Goal: Obtain resource: Download file/media

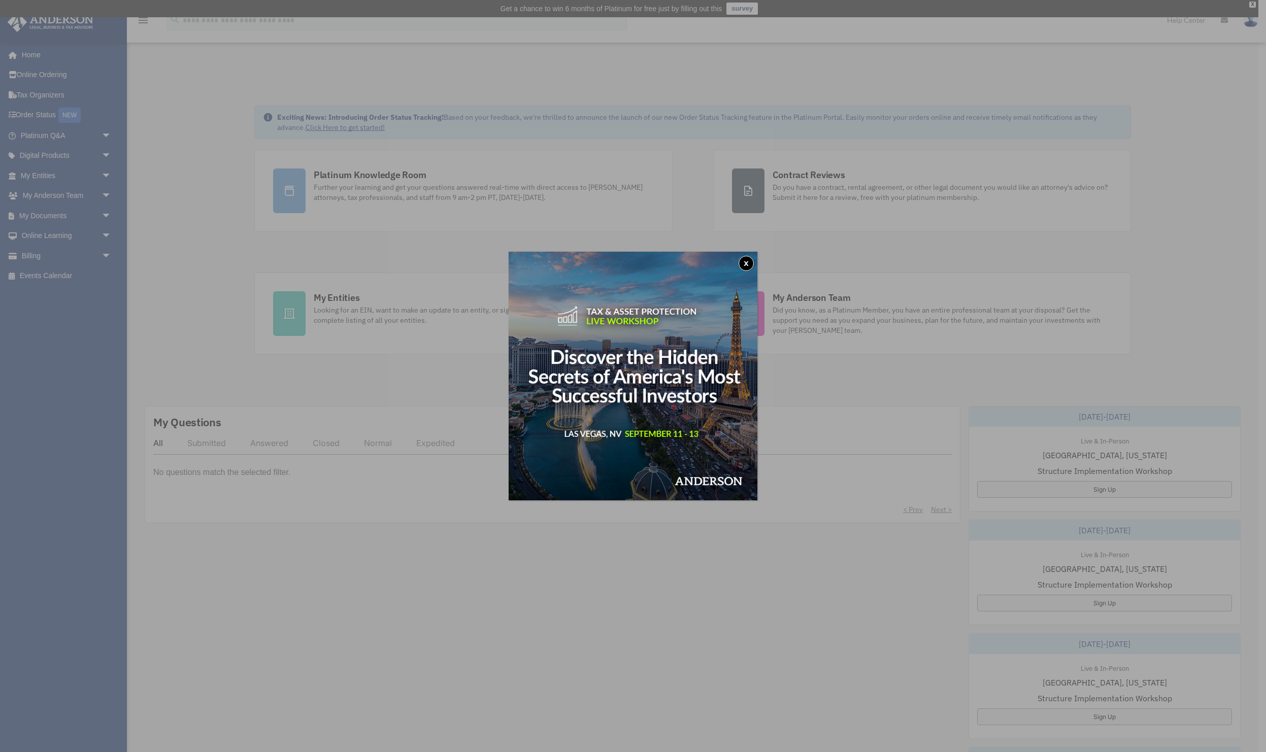
click at [749, 266] on button "x" at bounding box center [746, 263] width 15 height 15
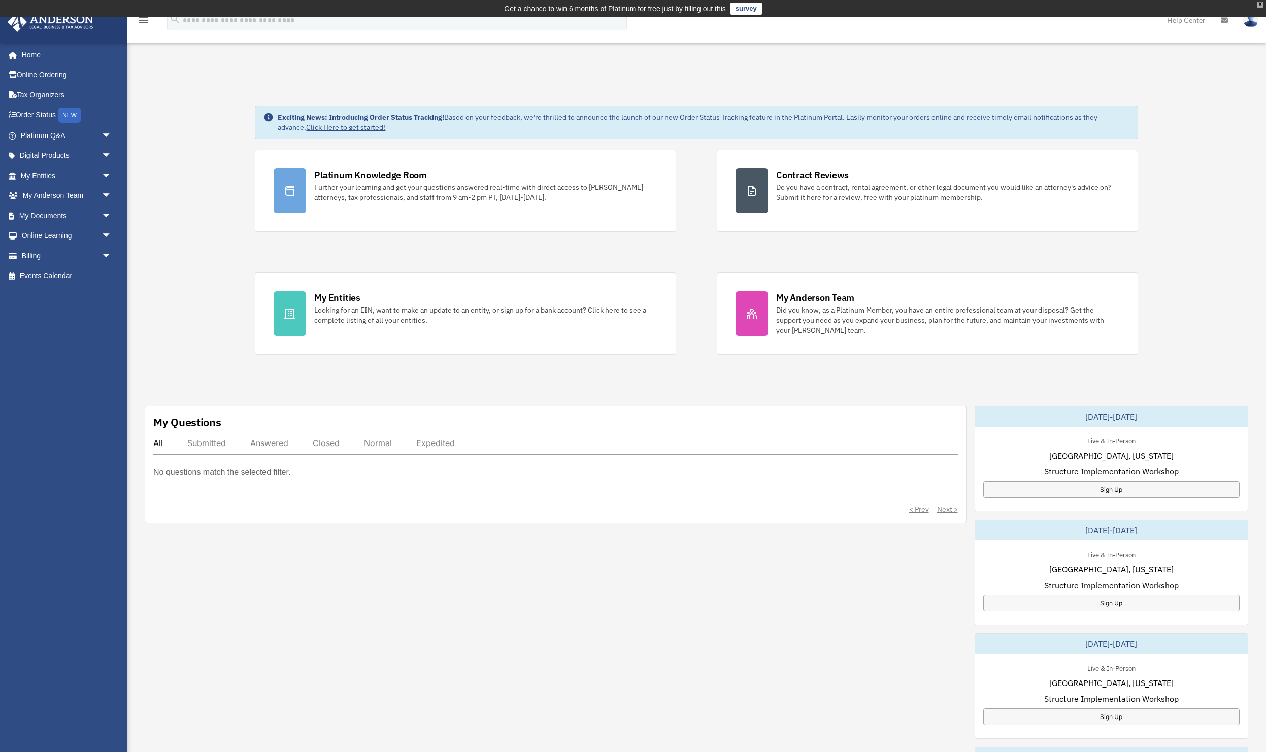
click at [1258, 6] on div "X" at bounding box center [1260, 5] width 7 height 6
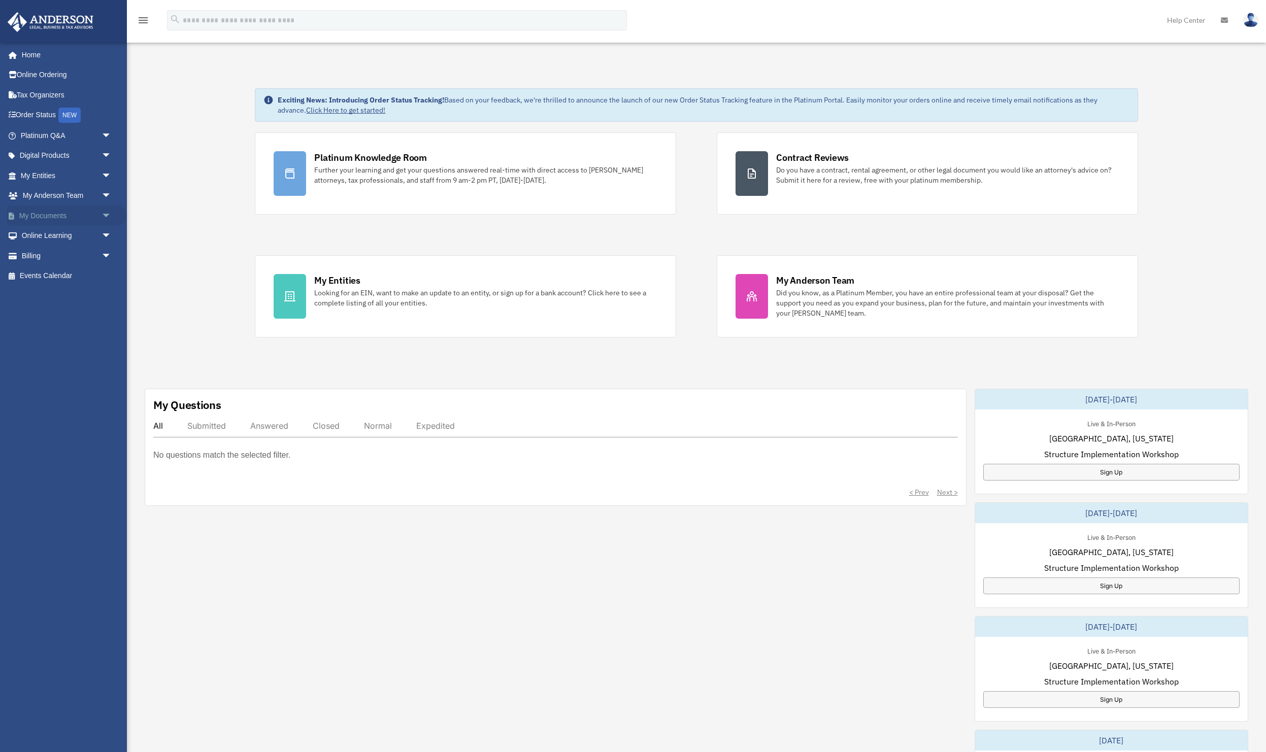
click at [113, 215] on span "arrow_drop_down" at bounding box center [112, 216] width 20 height 21
click at [54, 240] on link "Box" at bounding box center [70, 236] width 113 height 20
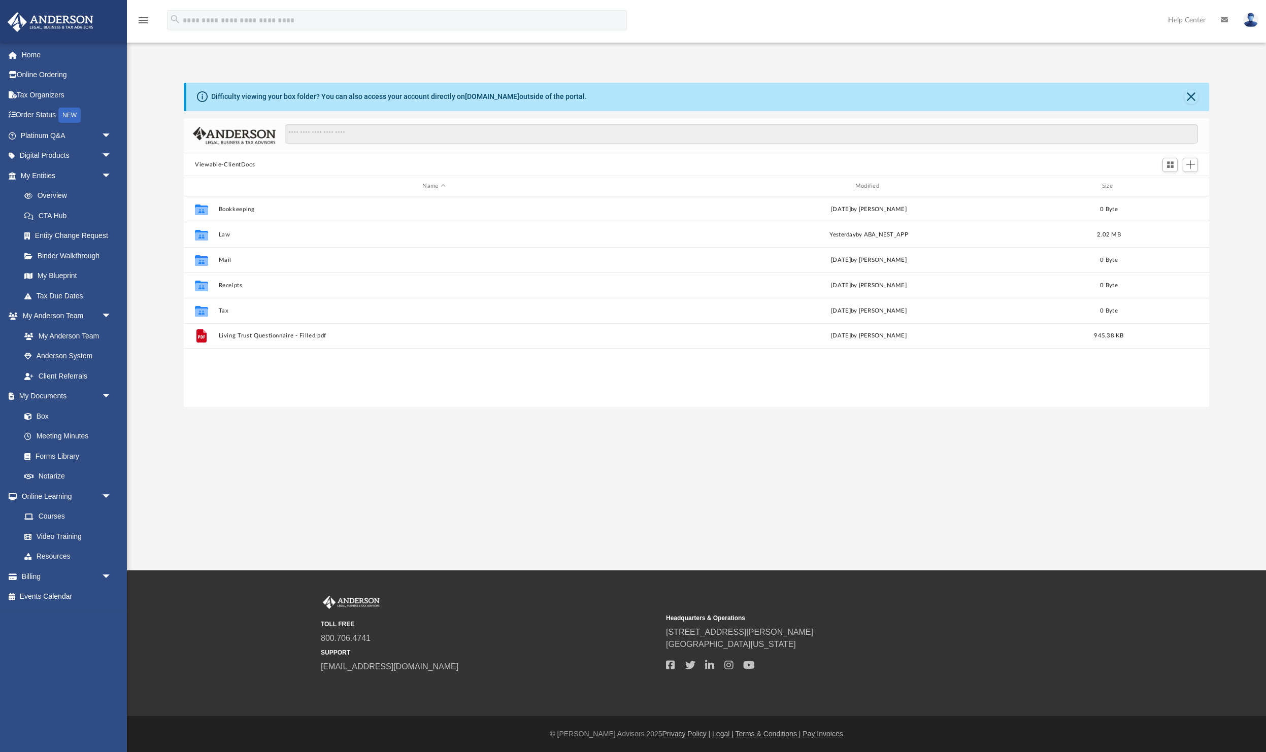
scroll to position [231, 1025]
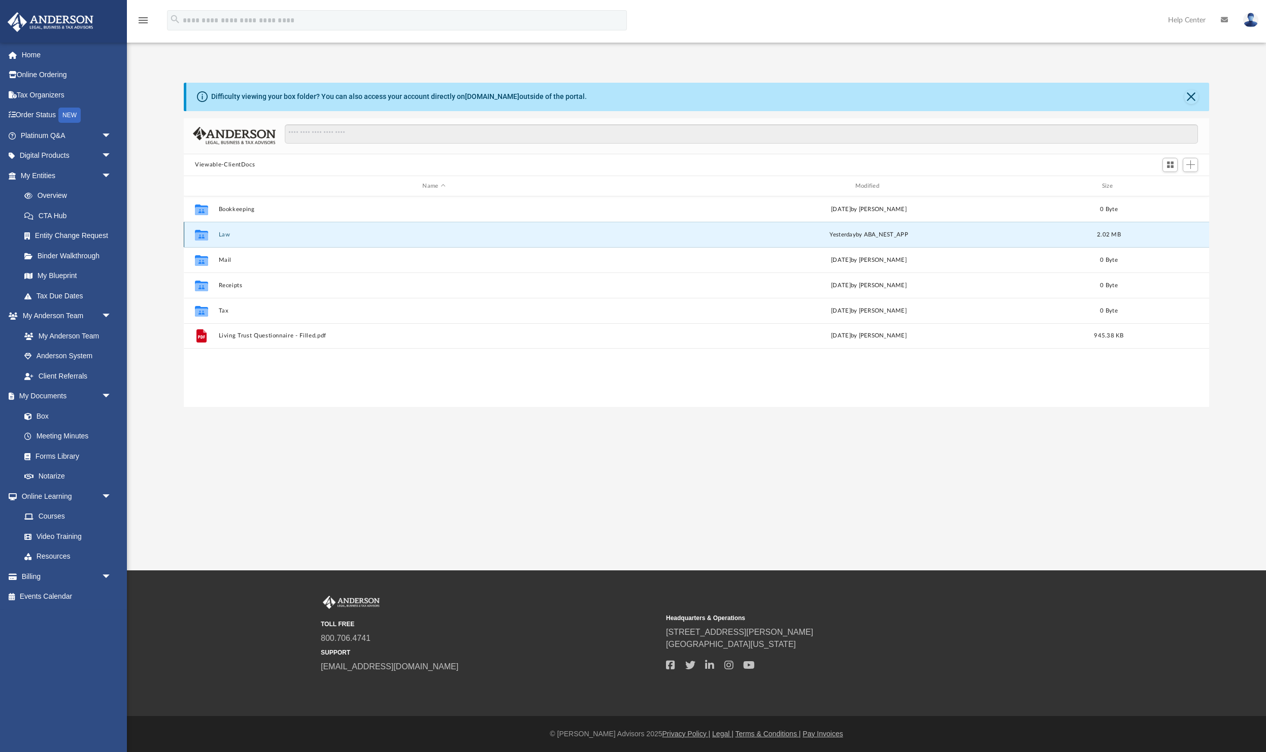
click at [220, 234] on button "Law" at bounding box center [434, 235] width 431 height 7
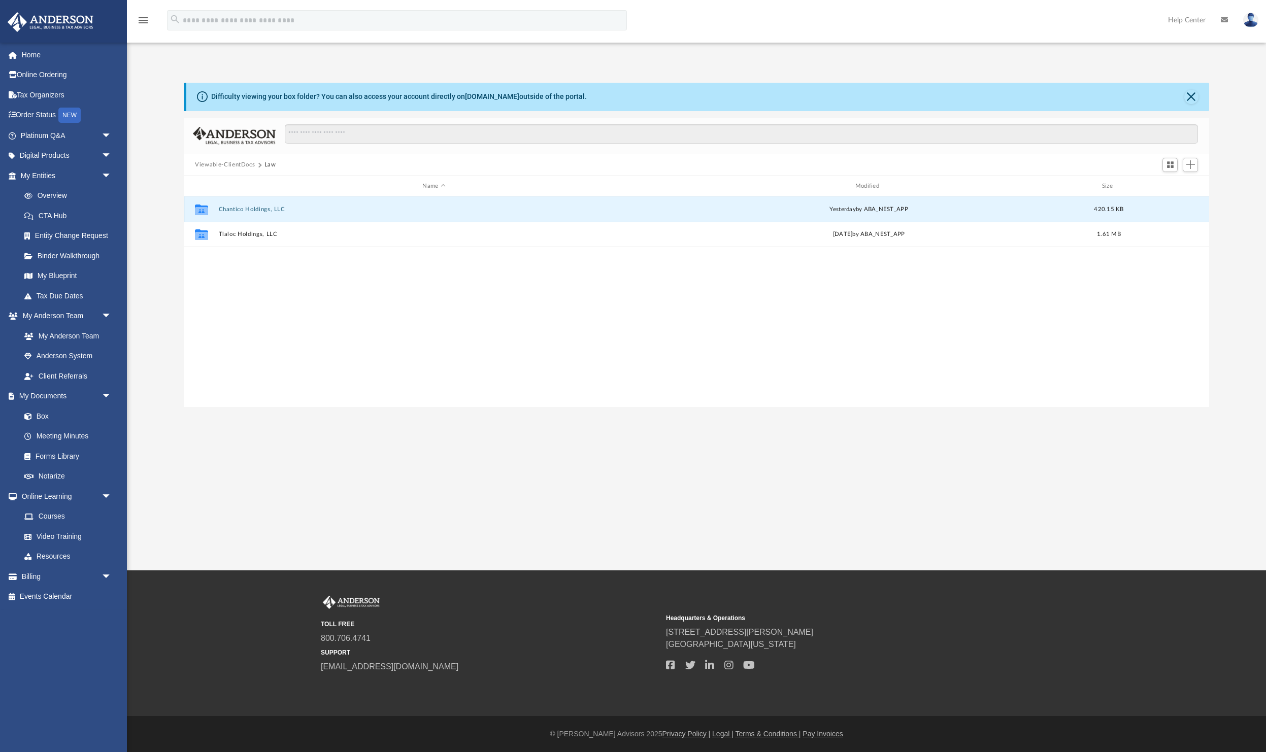
click at [272, 210] on button "Chantico Holdings, LLC" at bounding box center [434, 209] width 431 height 7
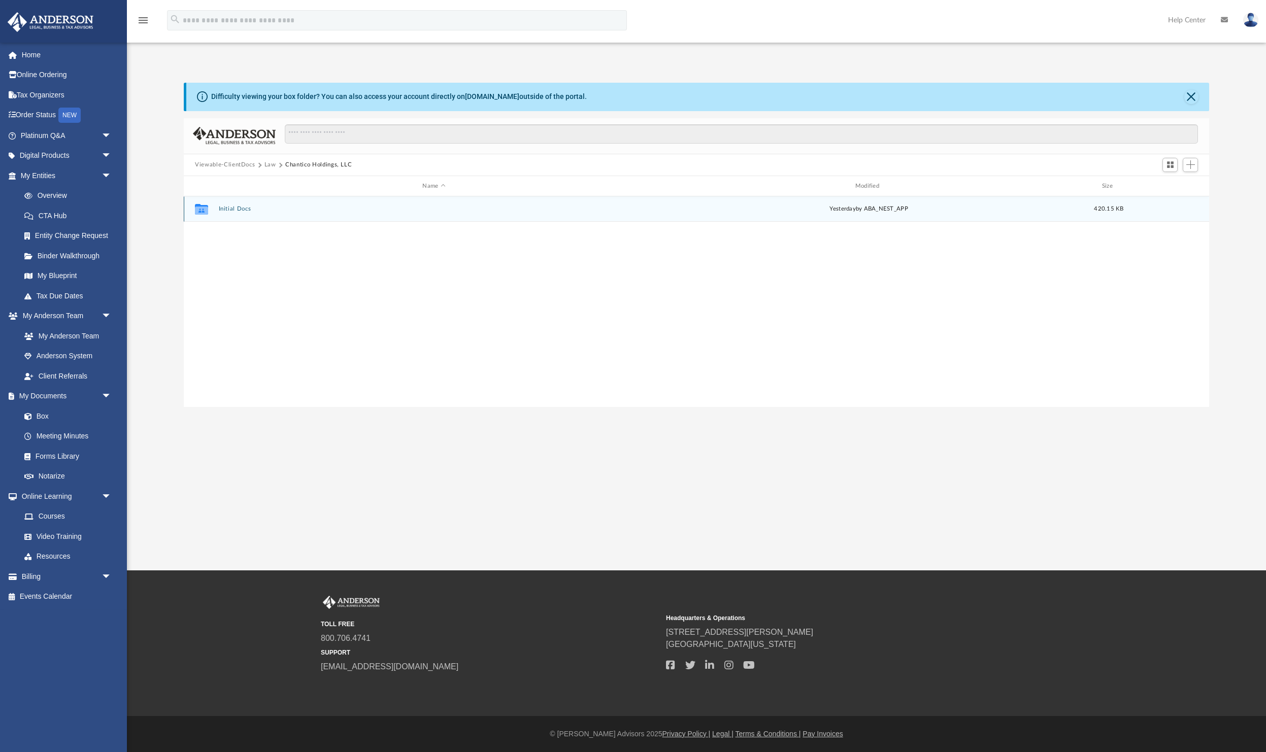
click at [243, 217] on div "Collaborated Folder Initial Docs [DATE] by ABA_NEST_APP 420.15 KB" at bounding box center [697, 208] width 1026 height 25
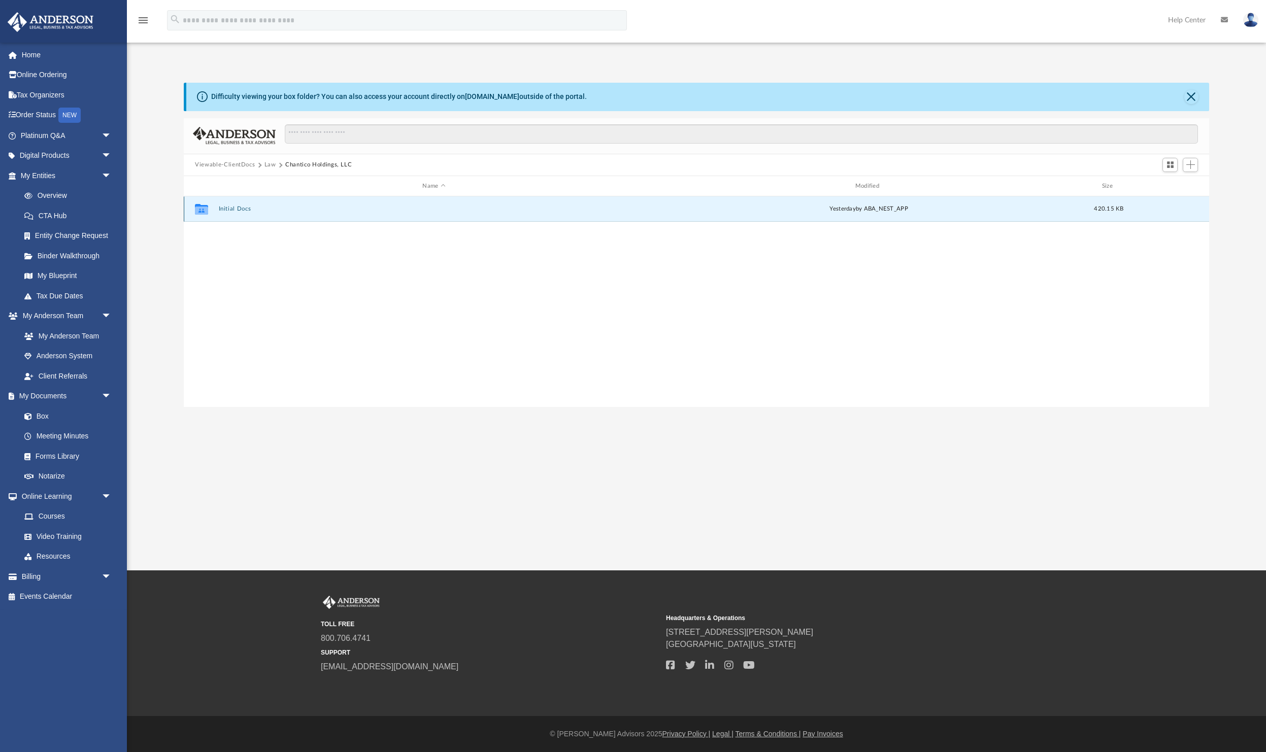
click at [241, 205] on div "Collaborated Folder Initial Docs [DATE] by ABA_NEST_APP 420.15 KB" at bounding box center [697, 208] width 1026 height 25
click at [241, 211] on button "Initial Docs" at bounding box center [434, 209] width 431 height 7
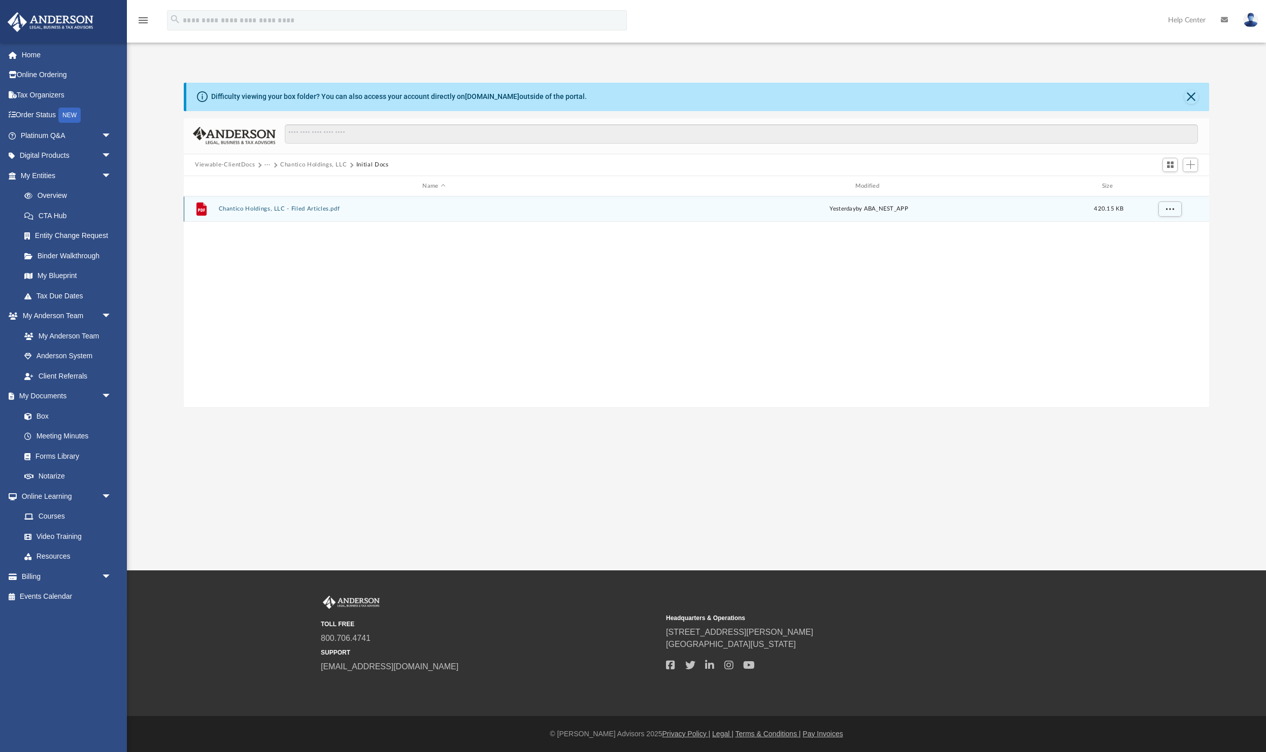
click at [294, 211] on button "Chantico Holdings, LLC - Filed Articles.pdf" at bounding box center [434, 209] width 431 height 7
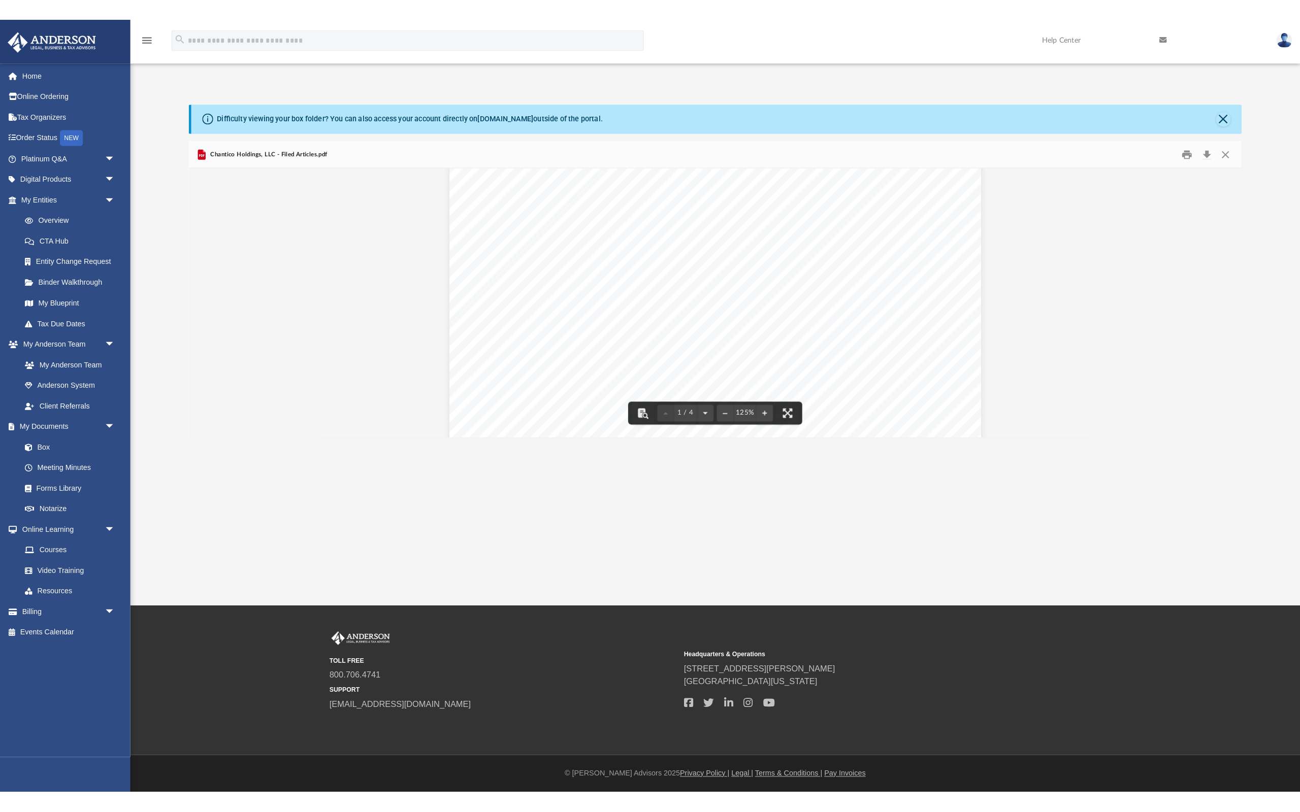
scroll to position [0, 0]
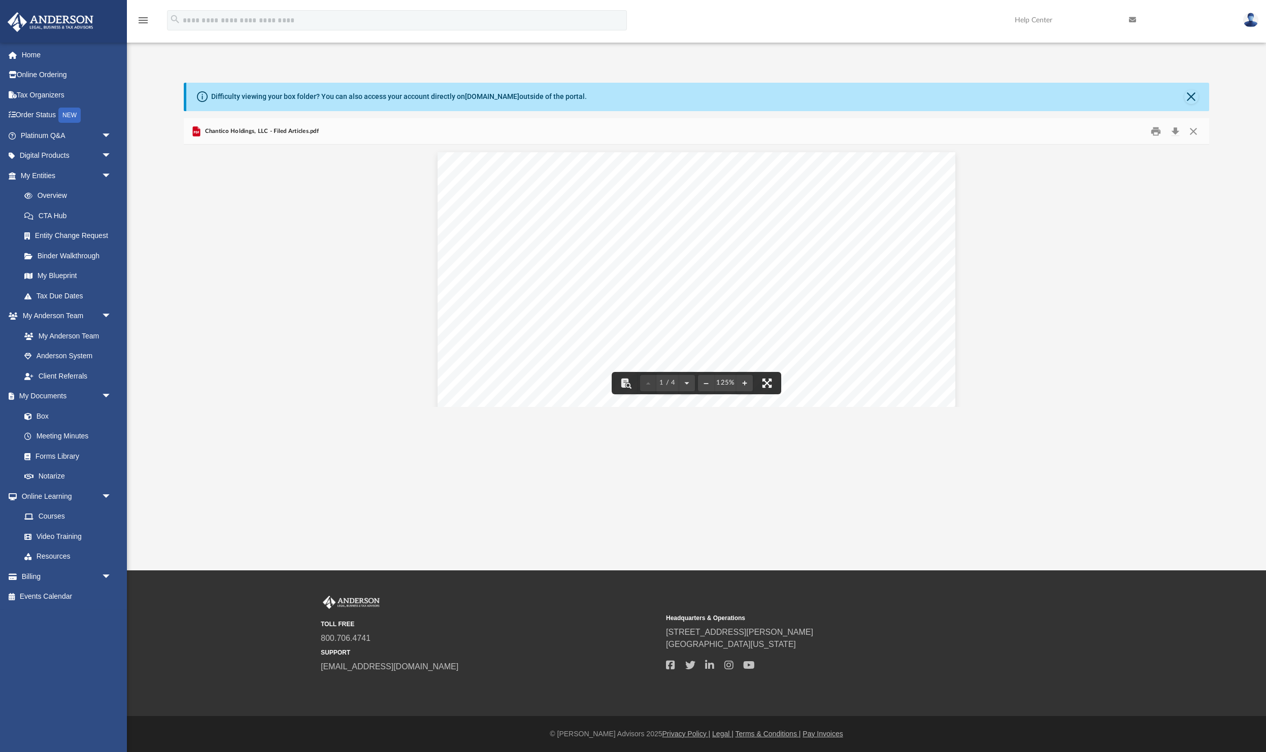
click at [768, 389] on button "File preview" at bounding box center [767, 383] width 22 height 22
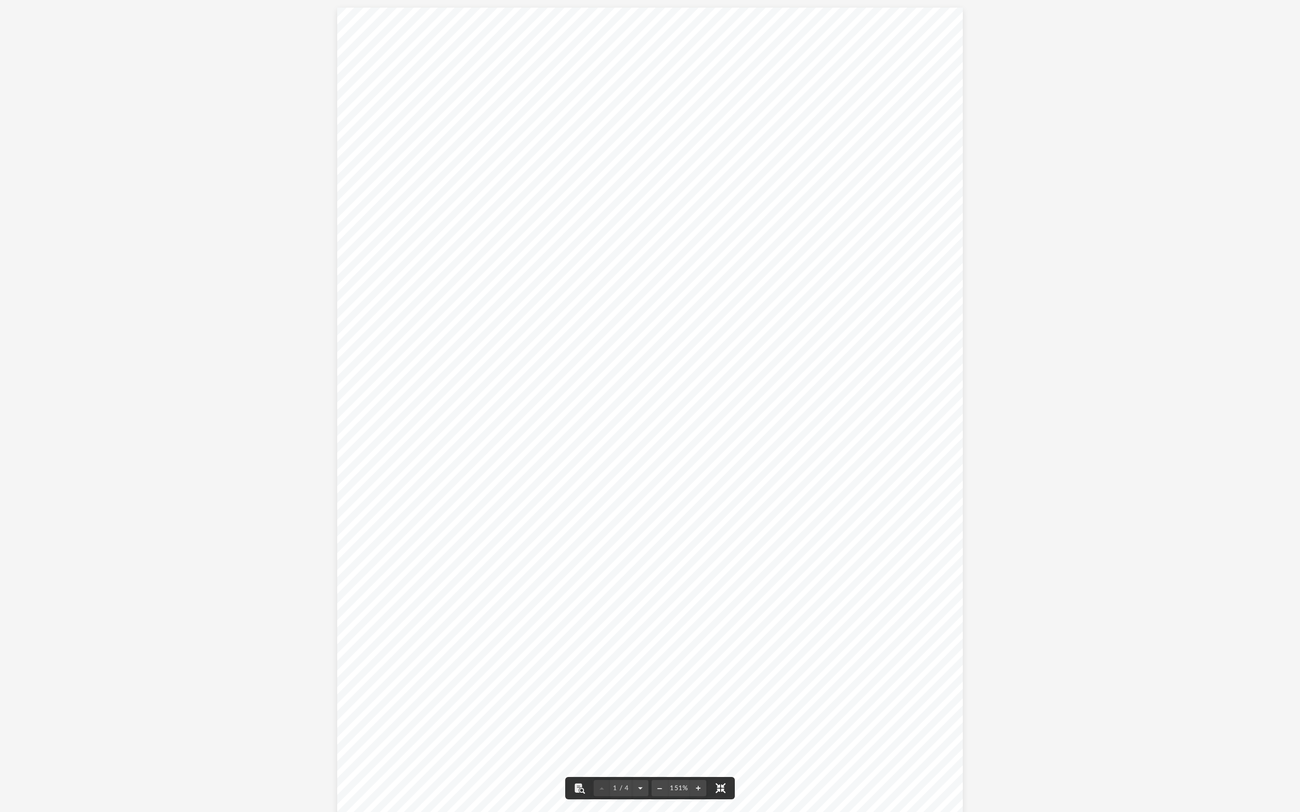
click at [723, 752] on button "File preview" at bounding box center [720, 788] width 22 height 22
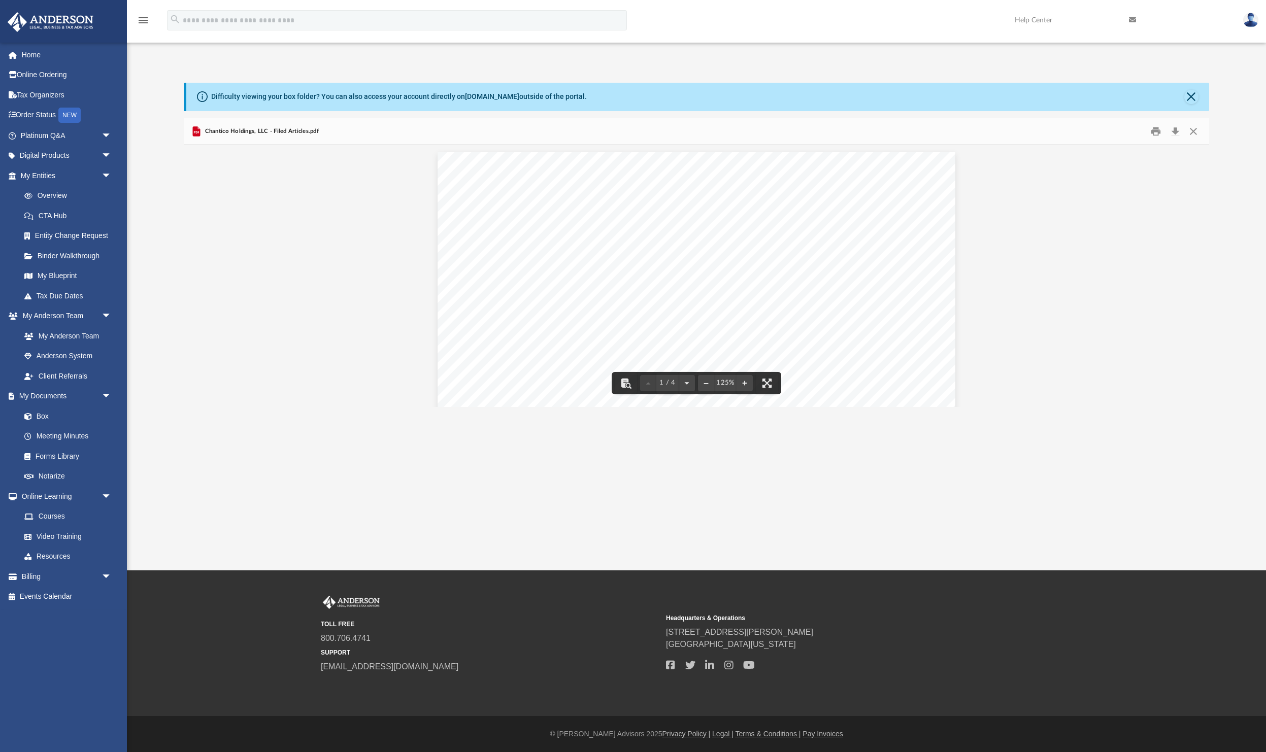
click at [1248, 24] on img at bounding box center [1250, 20] width 15 height 15
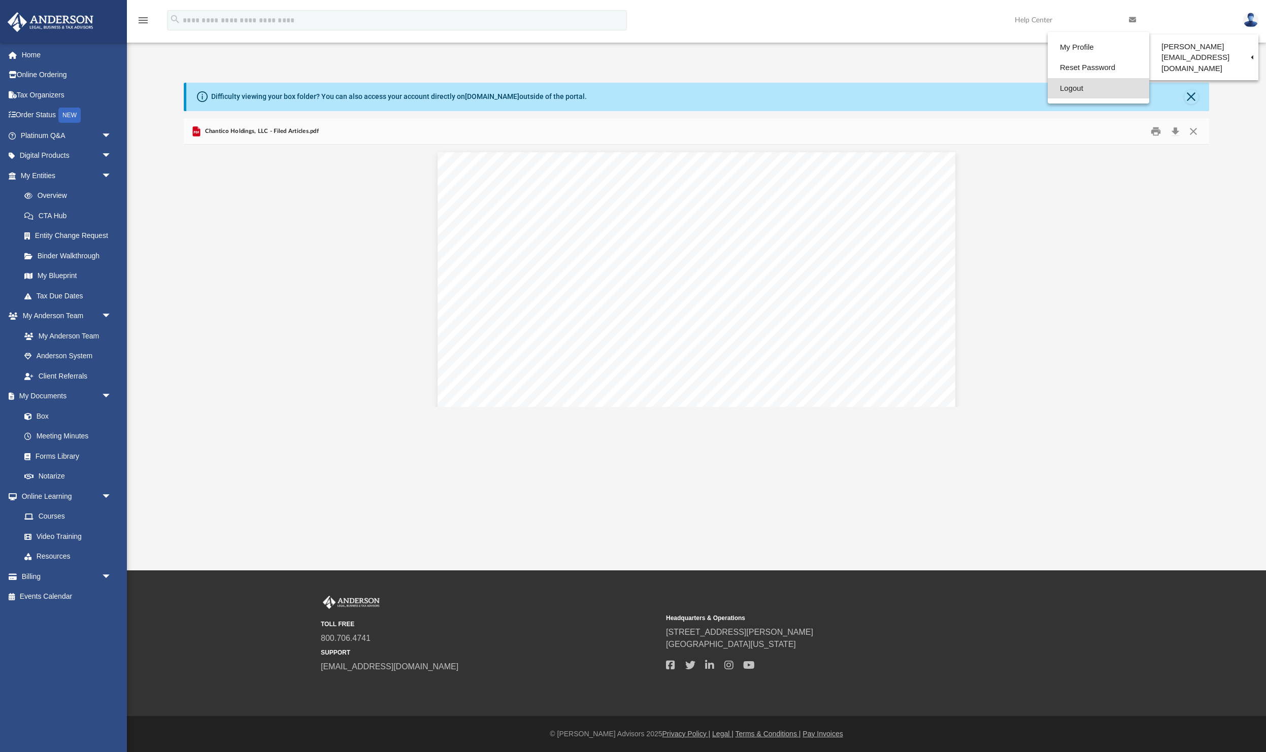
click at [1072, 92] on link "Logout" at bounding box center [1099, 88] width 102 height 21
